Goal: Find specific page/section: Find specific page/section

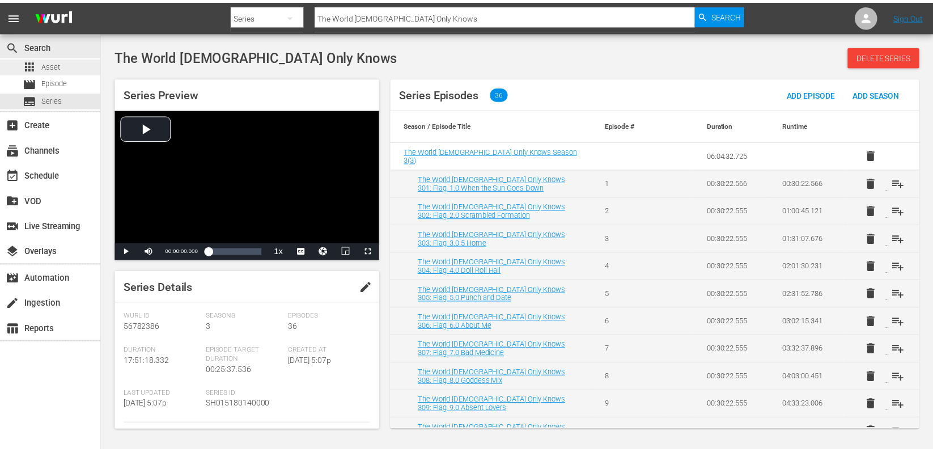
scroll to position [83, 0]
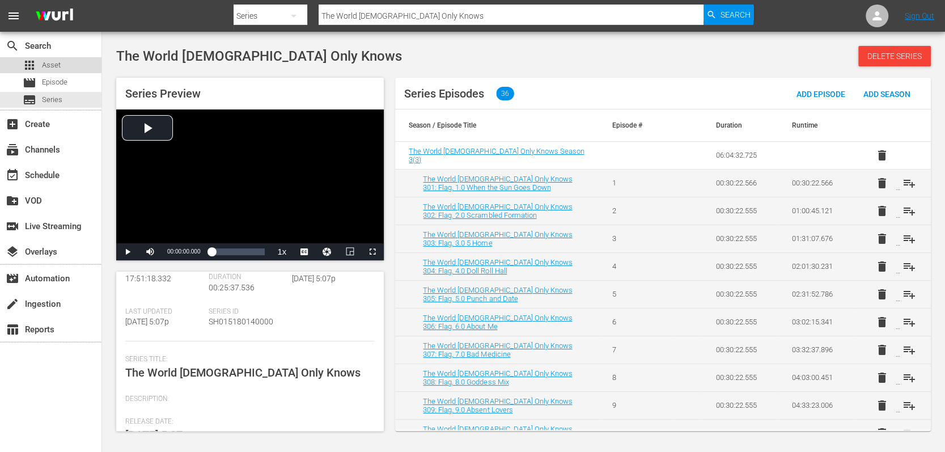
click at [61, 62] on div "apps Asset" at bounding box center [50, 65] width 101 height 16
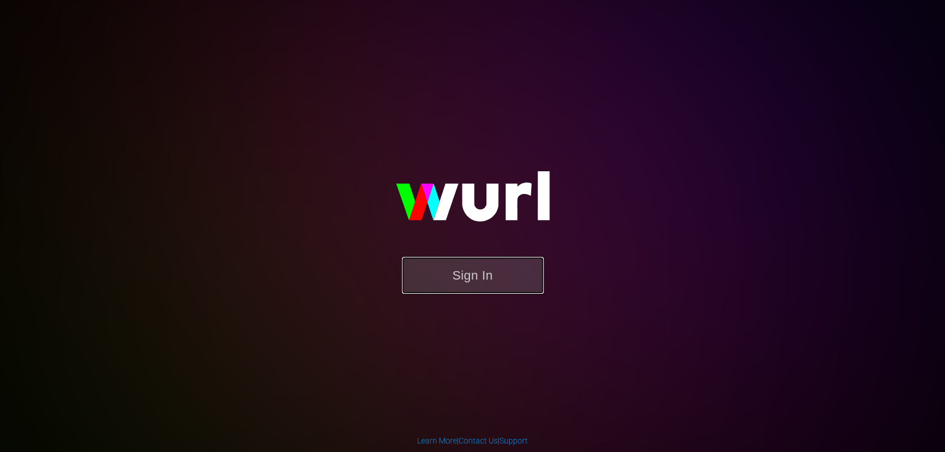
click at [451, 277] on button "Sign In" at bounding box center [473, 275] width 142 height 37
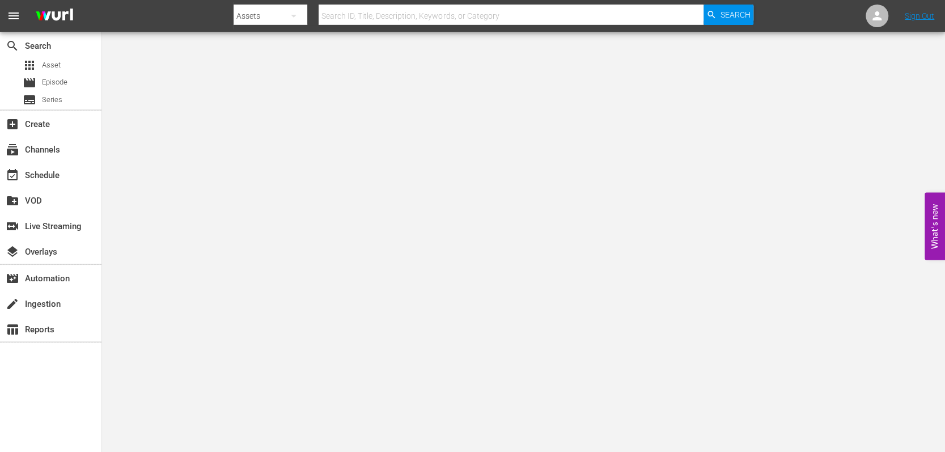
click at [522, 22] on input "text" at bounding box center [510, 15] width 385 height 27
paste input "AMCNVR0000005578"
type input "AMCNVR0000005578"
click at [738, 15] on span "Search" at bounding box center [735, 15] width 30 height 20
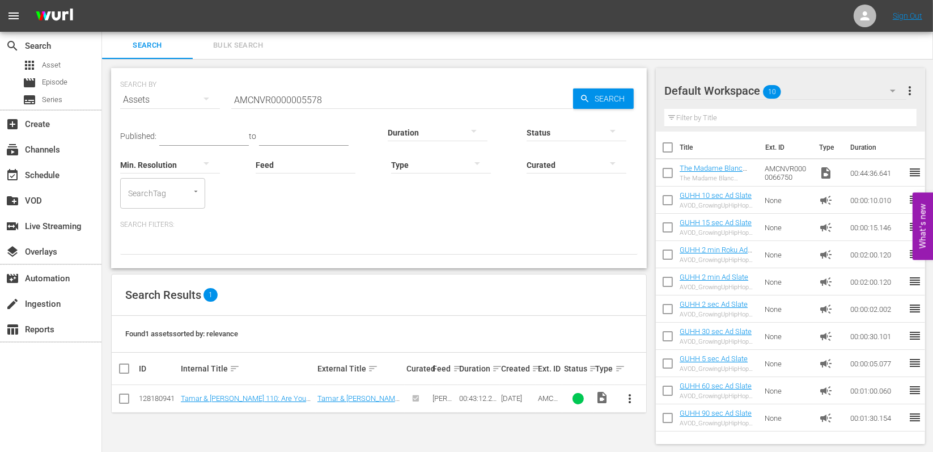
click at [73, 365] on div "search Search apps Asset movie Episode subtitles Series add_box Create subscrip…" at bounding box center [51, 258] width 102 height 452
